Goal: Task Accomplishment & Management: Use online tool/utility

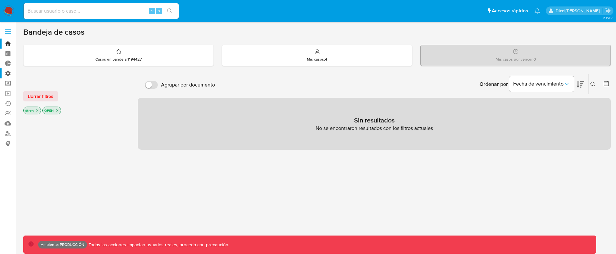
click at [7, 74] on label "Administración" at bounding box center [38, 73] width 77 height 10
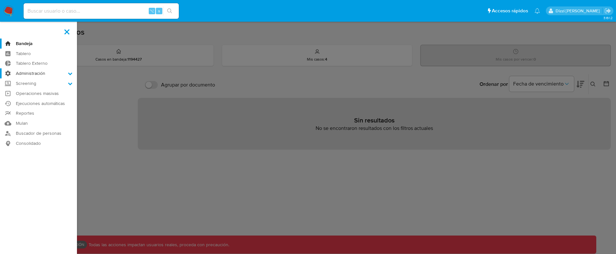
click at [0, 0] on input "Administración" at bounding box center [0, 0] width 0 height 0
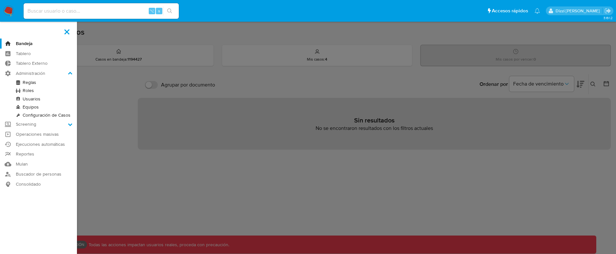
click at [26, 83] on link "Reglas" at bounding box center [38, 82] width 77 height 8
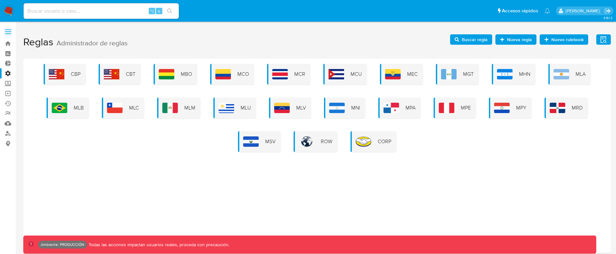
click at [606, 37] on icon "button" at bounding box center [604, 39] width 6 height 7
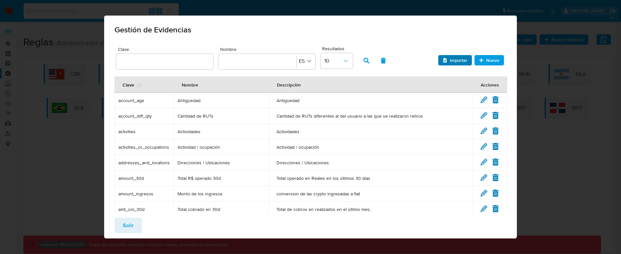
click at [450, 58] on span "Importar" at bounding box center [458, 60] width 17 height 10
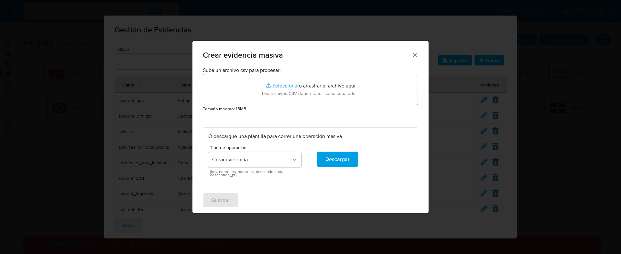
click at [410, 56] on span "Crear evidencia masiva" at bounding box center [307, 55] width 209 height 8
click at [413, 55] on icon "Cerrar" at bounding box center [415, 55] width 6 height 6
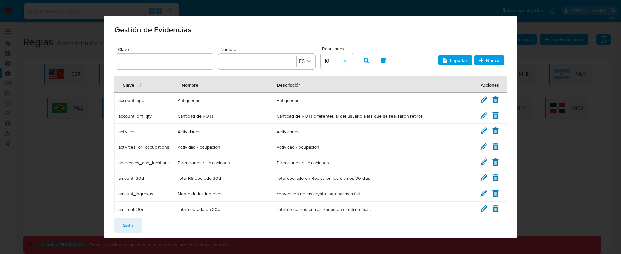
click at [433, 60] on div "Clave Nombre Nombre ES Resultados 10" at bounding box center [310, 58] width 389 height 27
click at [443, 58] on icon "button" at bounding box center [445, 60] width 5 height 5
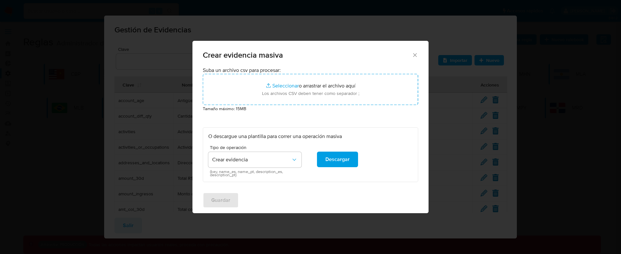
click at [417, 53] on icon "Cerrar" at bounding box center [415, 55] width 6 height 6
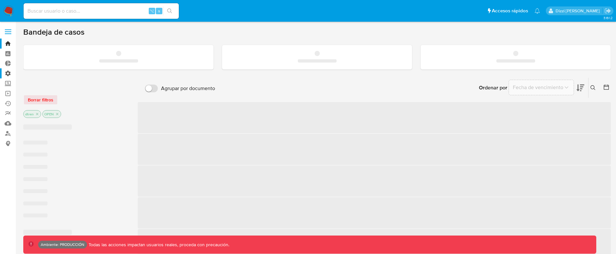
click at [9, 74] on label "Administración" at bounding box center [38, 73] width 77 height 10
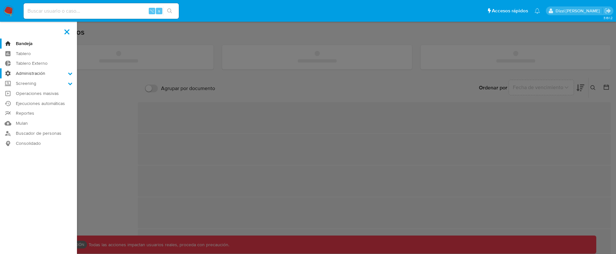
click at [0, 0] on input "Administración" at bounding box center [0, 0] width 0 height 0
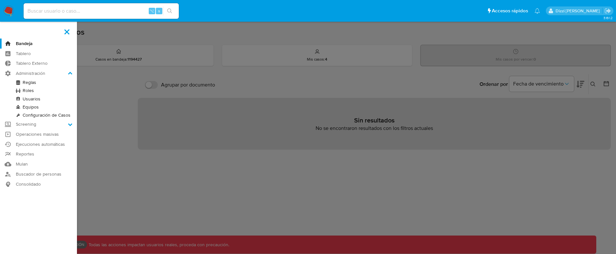
click at [23, 82] on link "Reglas" at bounding box center [38, 82] width 77 height 8
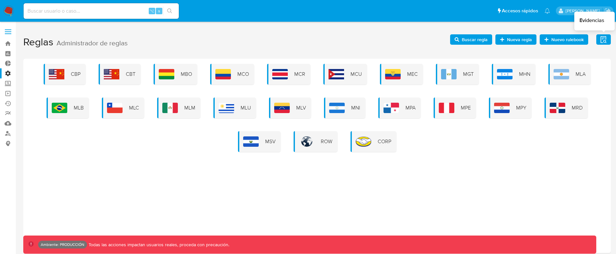
click at [603, 38] on icon "button" at bounding box center [604, 39] width 6 height 7
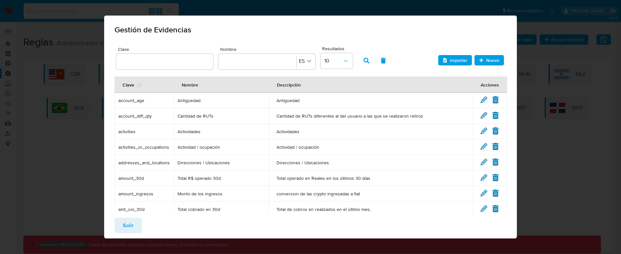
click at [270, 58] on input "Nombre" at bounding box center [257, 61] width 70 height 7
type input "Total R$ operado 30d"
click at [367, 58] on icon "button" at bounding box center [367, 61] width 6 height 6
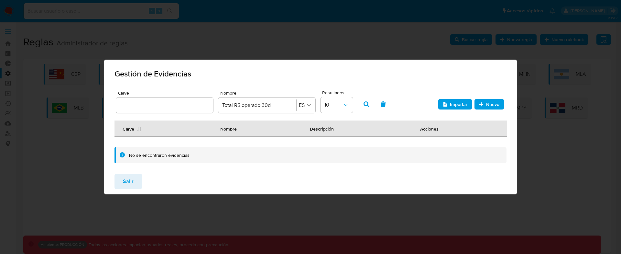
click at [143, 180] on div "Salir" at bounding box center [310, 181] width 413 height 26
click at [132, 177] on span "Salir" at bounding box center [128, 181] width 11 height 14
